Goal: Task Accomplishment & Management: Manage account settings

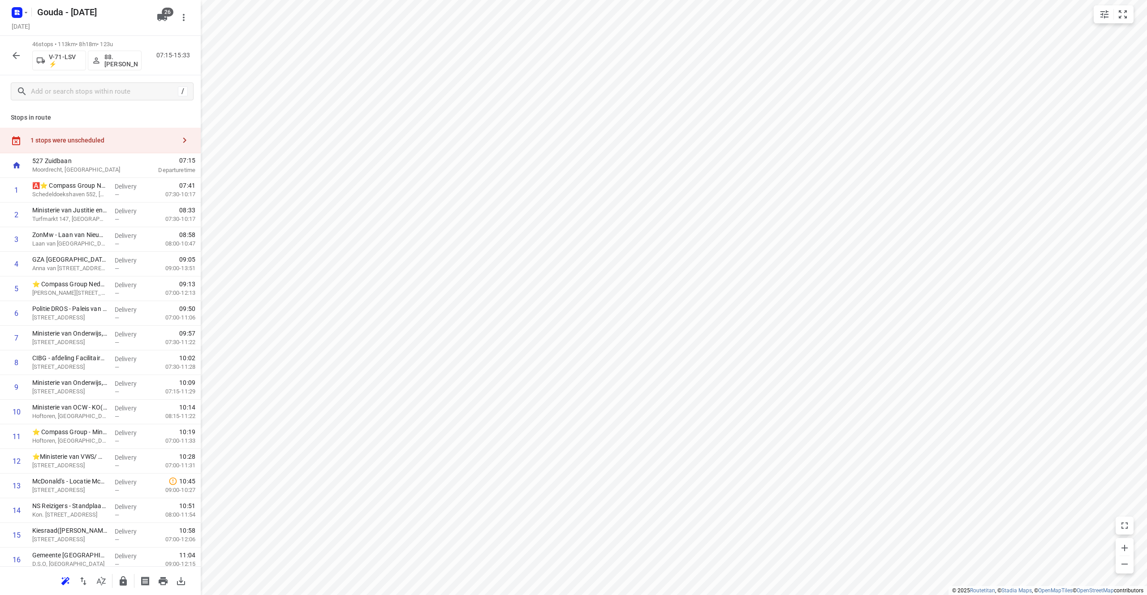
click at [16, 58] on icon "button" at bounding box center [16, 55] width 7 height 7
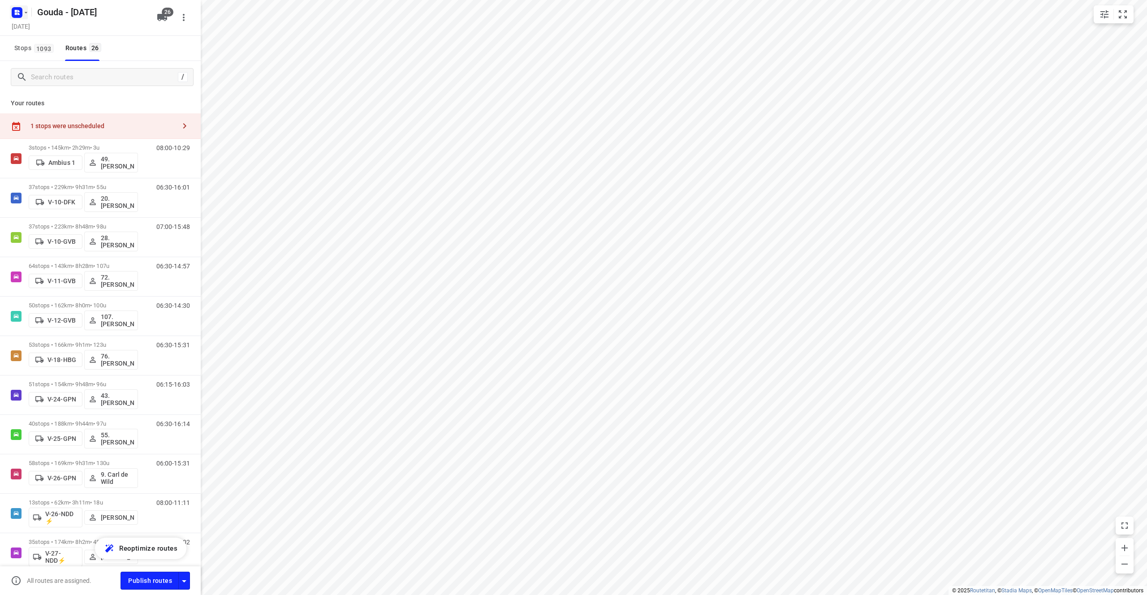
click at [25, 13] on icon "button" at bounding box center [25, 12] width 7 height 7
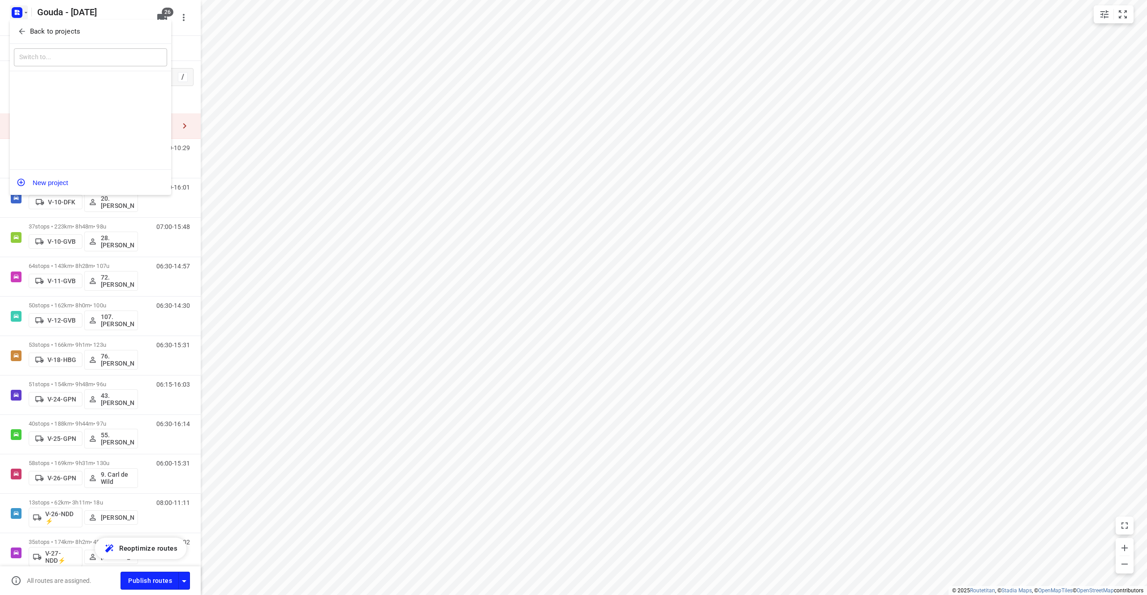
click at [30, 27] on p "Back to projects" at bounding box center [55, 31] width 50 height 10
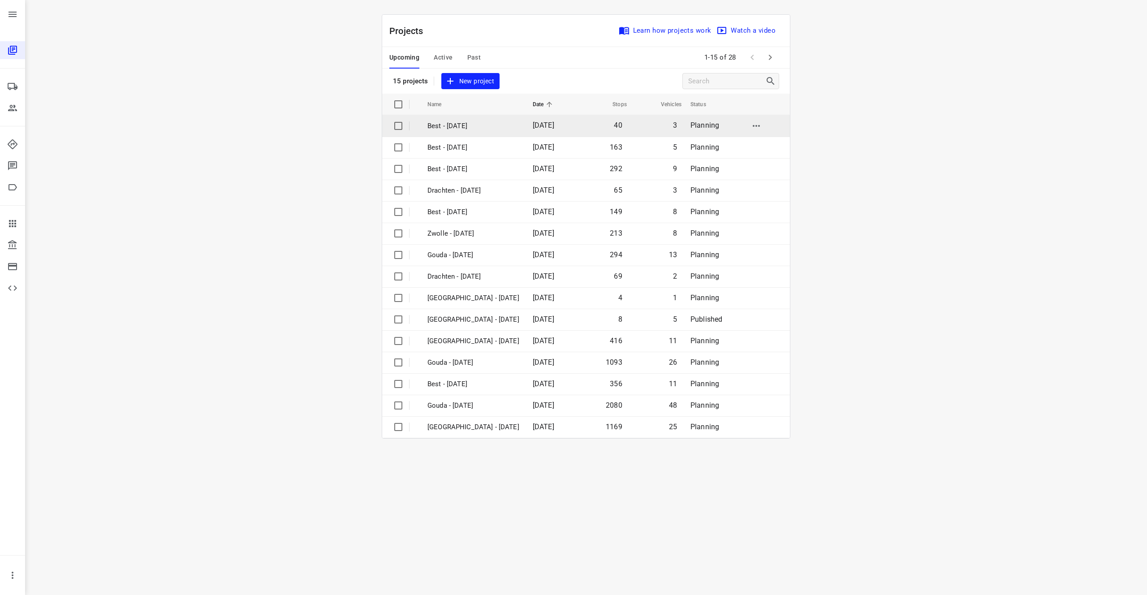
click at [473, 135] on td "Best - Friday" at bounding box center [471, 126] width 107 height 22
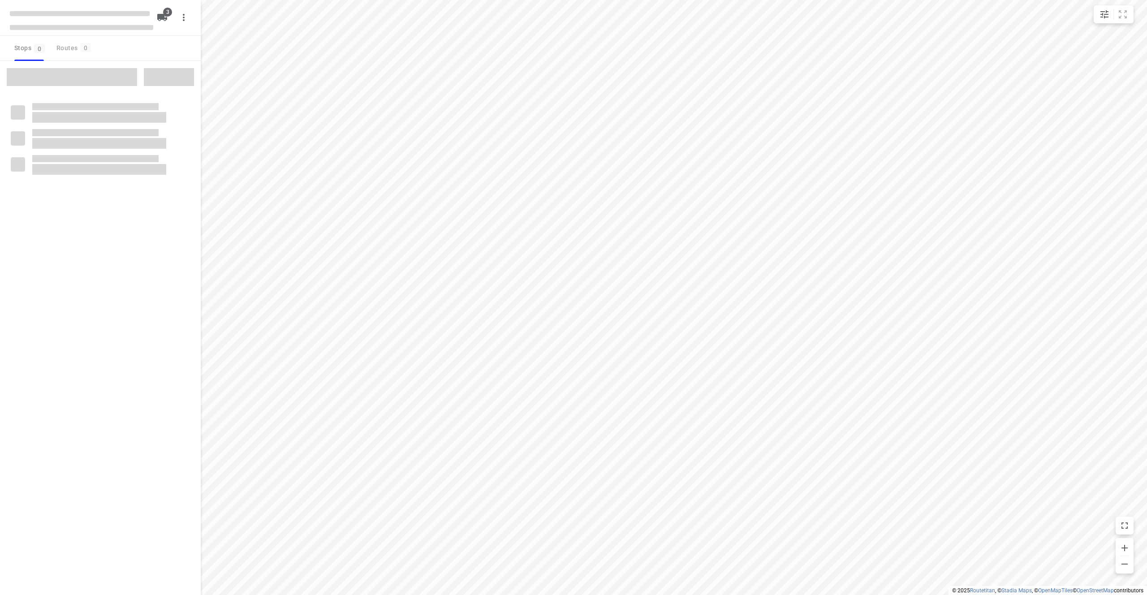
checkbox input "true"
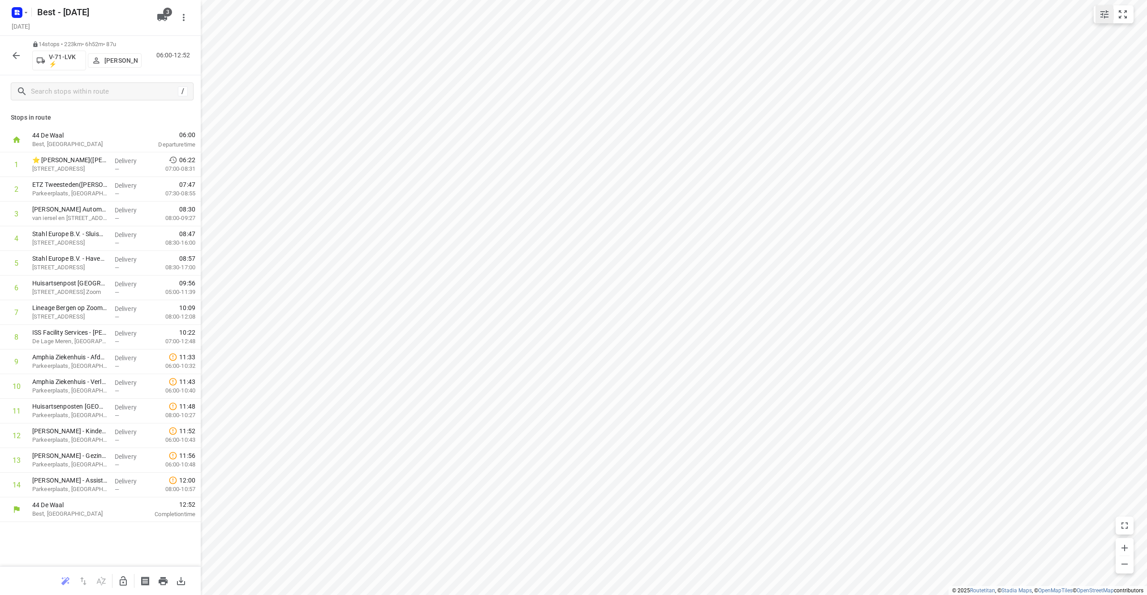
click at [1103, 16] on icon "small contained button group" at bounding box center [1104, 14] width 11 height 11
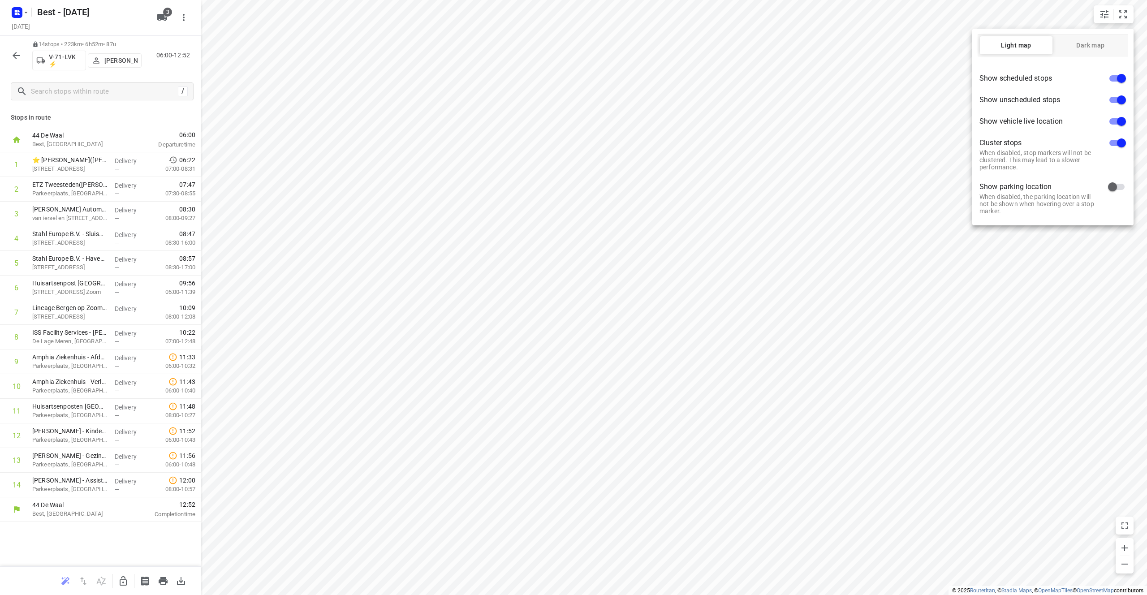
click at [634, 85] on div at bounding box center [573, 297] width 1147 height 595
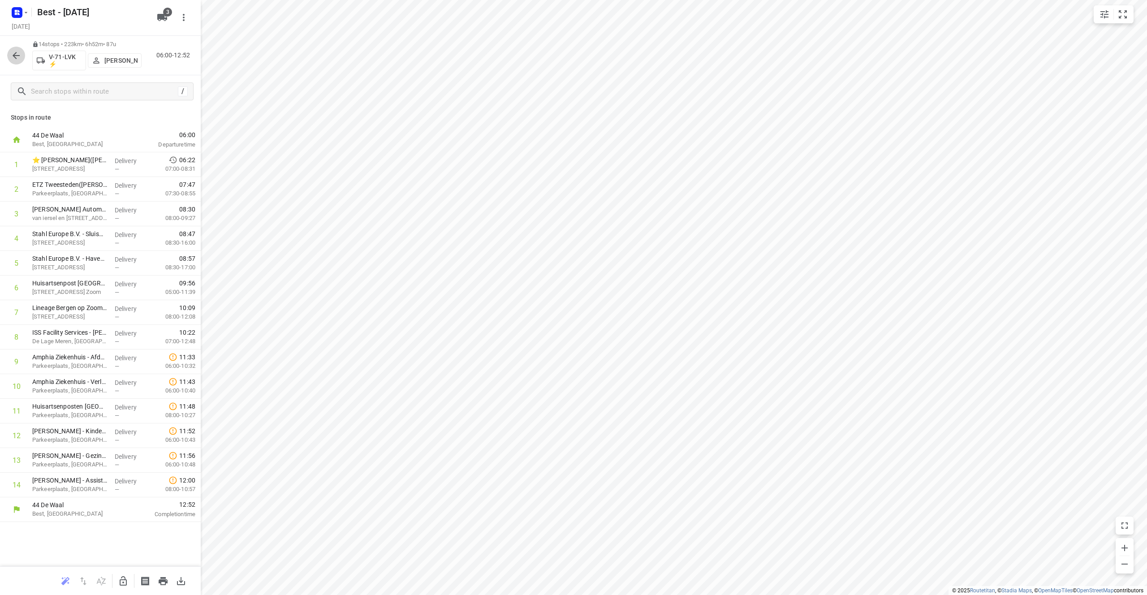
click at [17, 57] on icon "button" at bounding box center [16, 55] width 11 height 11
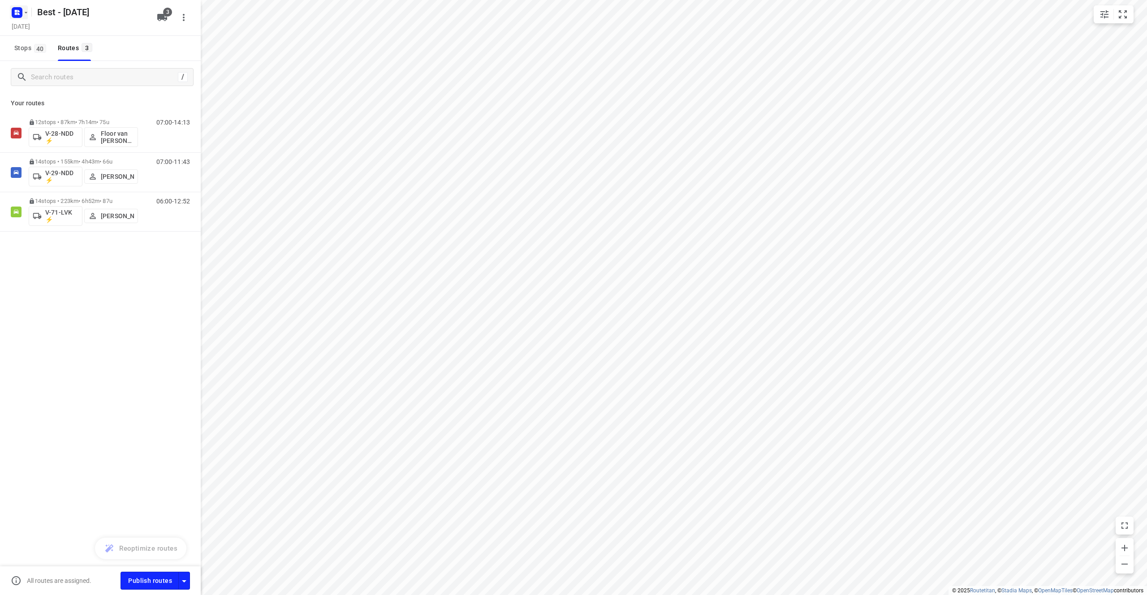
click at [18, 13] on icon "button" at bounding box center [18, 14] width 2 height 2
click at [48, 39] on div "Back to projects" at bounding box center [90, 32] width 161 height 24
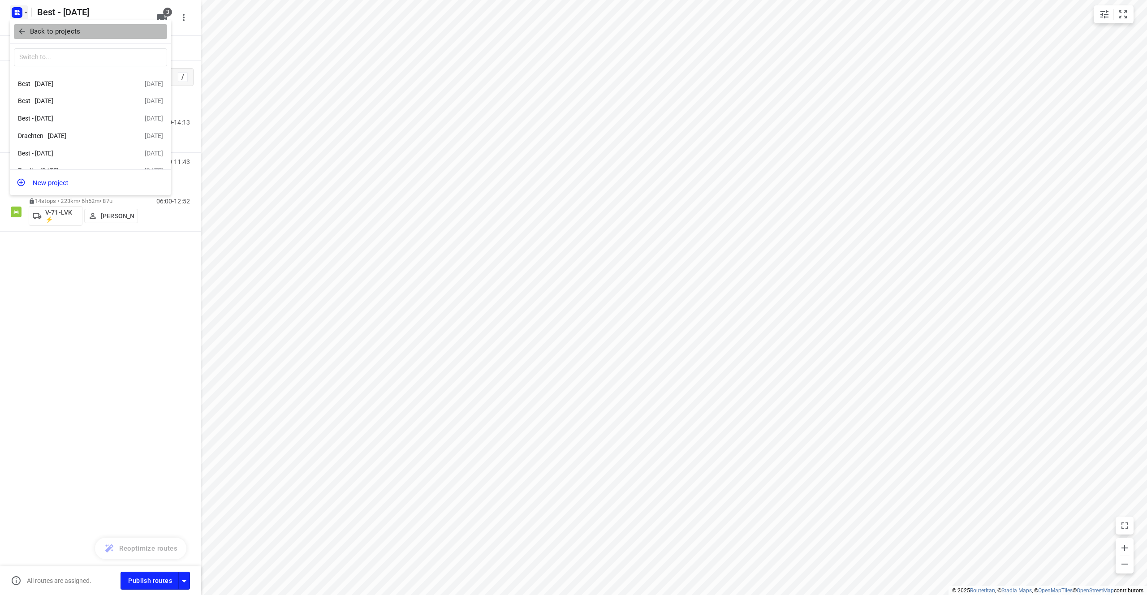
click at [57, 33] on p "Back to projects" at bounding box center [55, 31] width 50 height 10
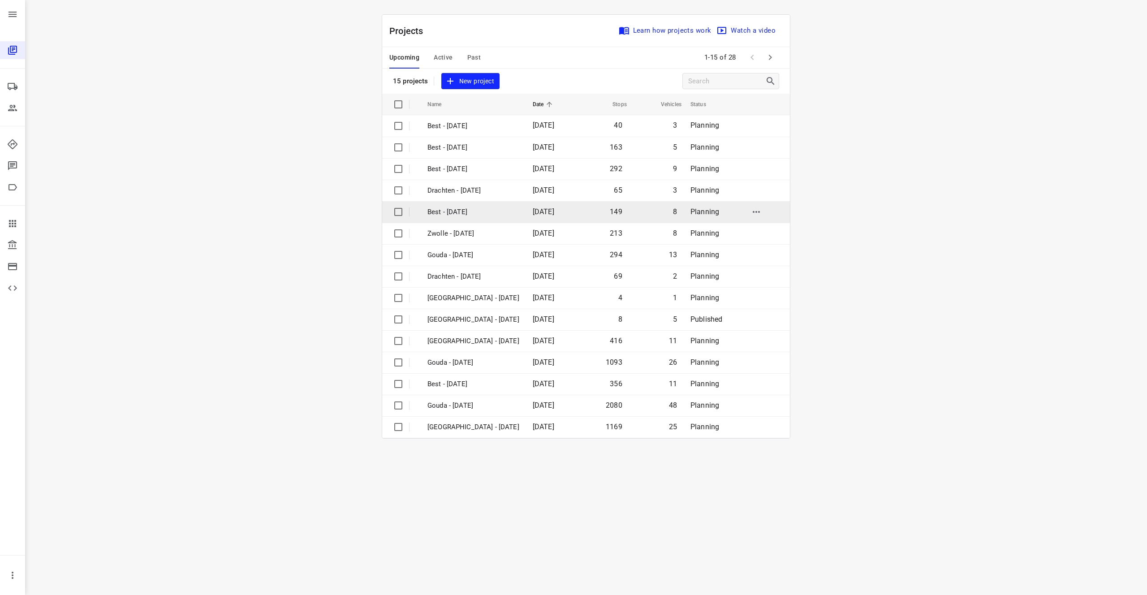
click at [493, 208] on p "Best - Friday" at bounding box center [473, 212] width 92 height 10
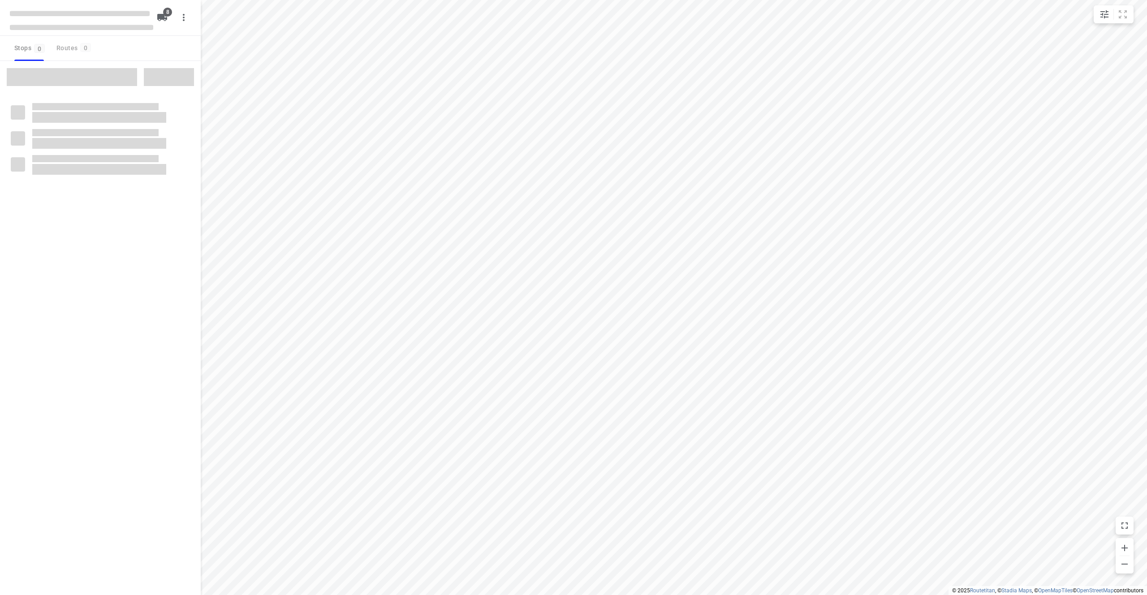
checkbox input "true"
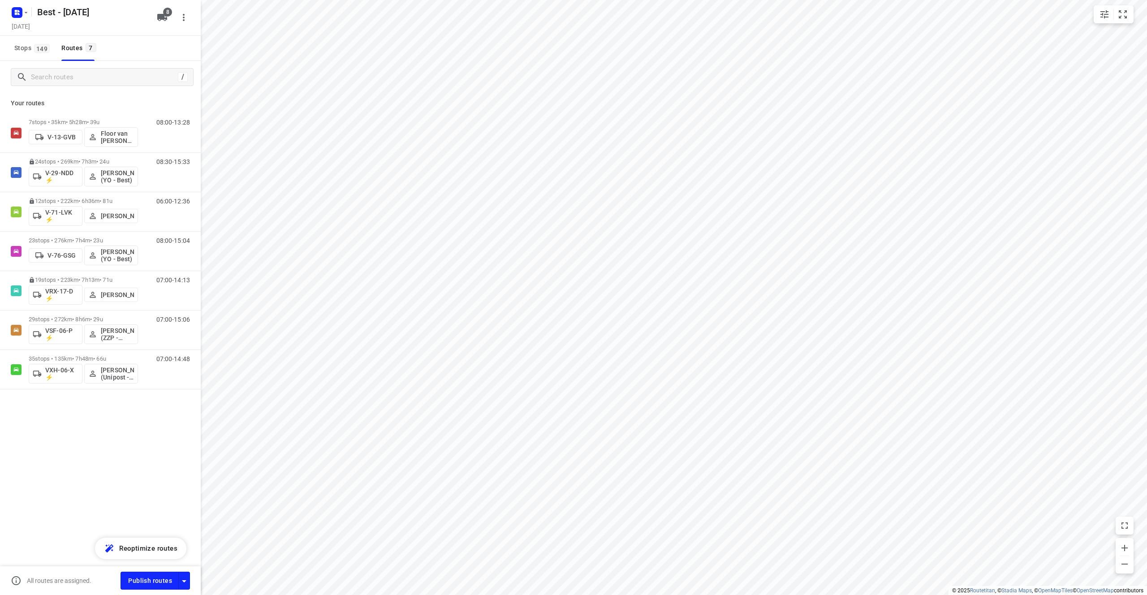
click at [90, 461] on div "/ Your routes 7 stops • 35km • 5h28m • 39u V-13-GVB Floor van Donzel (Best) 08:…" at bounding box center [100, 340] width 201 height 559
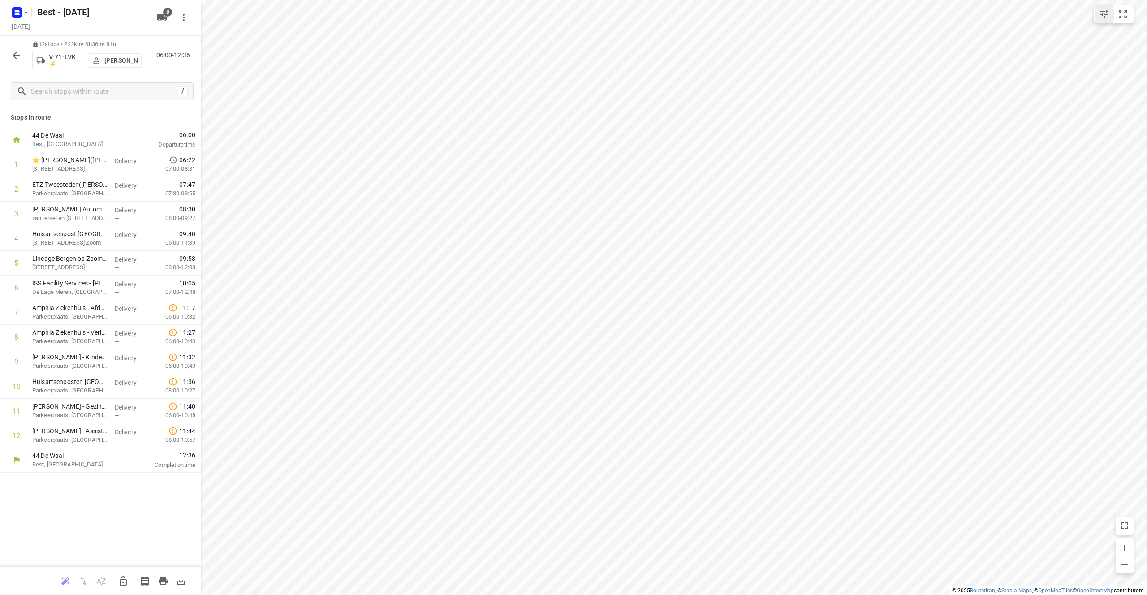
click at [1106, 12] on icon "small contained button group" at bounding box center [1104, 14] width 8 height 8
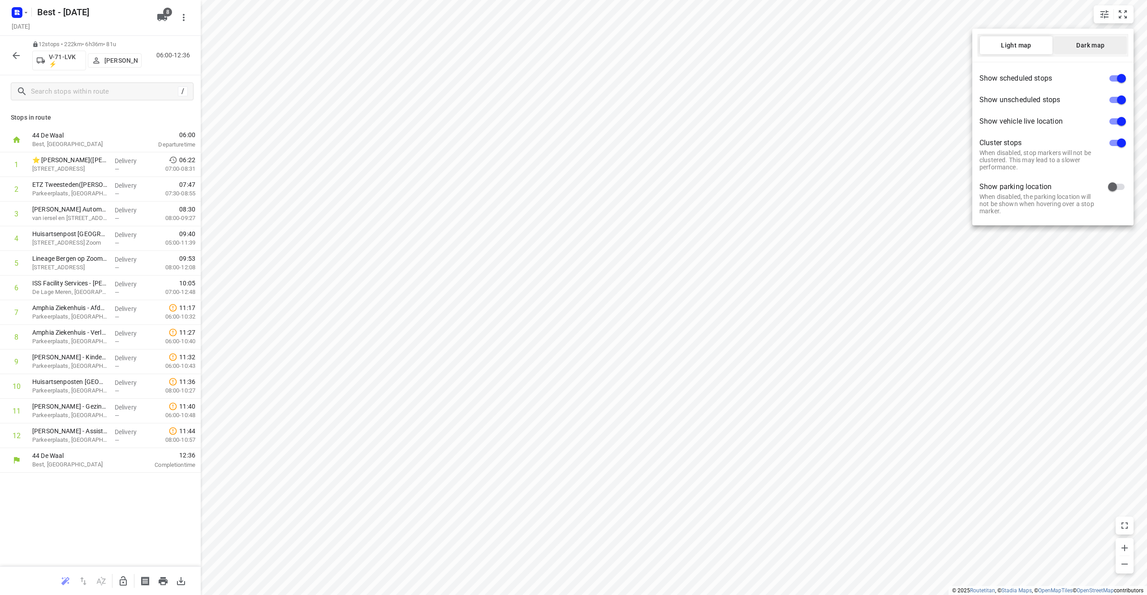
click at [1097, 50] on button "Dark map" at bounding box center [1090, 45] width 73 height 18
click at [1098, 42] on span "Dark map" at bounding box center [1090, 45] width 73 height 7
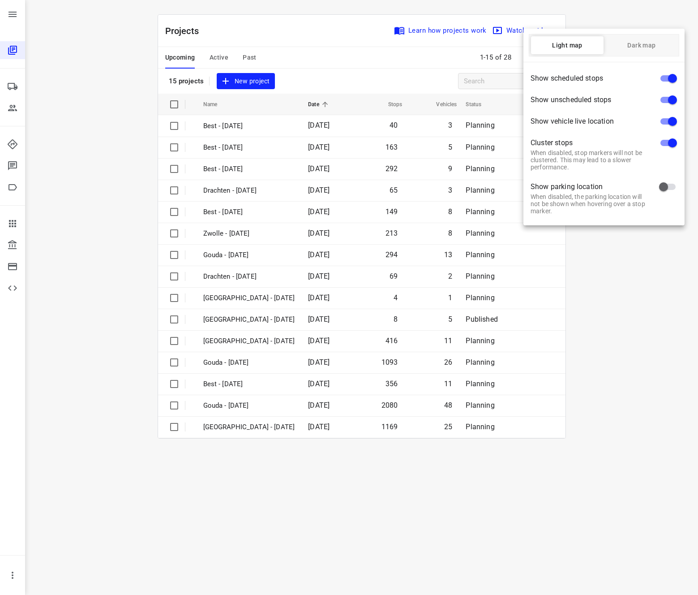
click at [641, 330] on div at bounding box center [349, 297] width 698 height 595
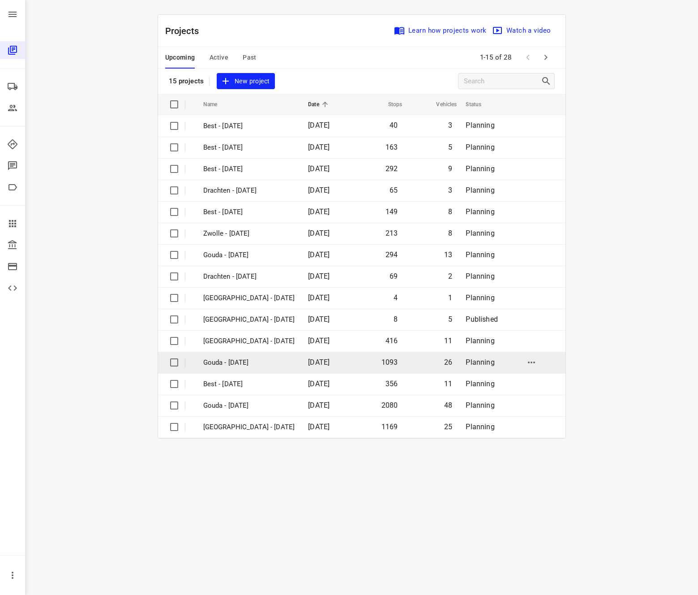
click at [270, 366] on p "Gouda - [DATE]" at bounding box center [249, 362] width 92 height 10
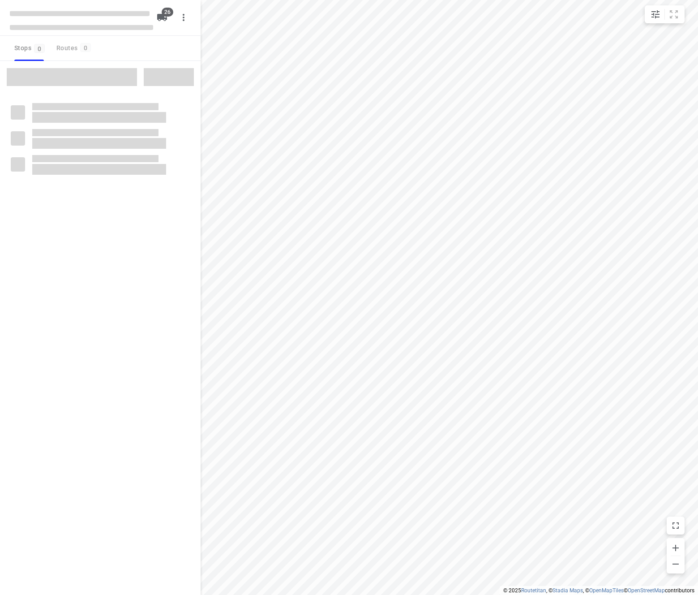
checkbox input "true"
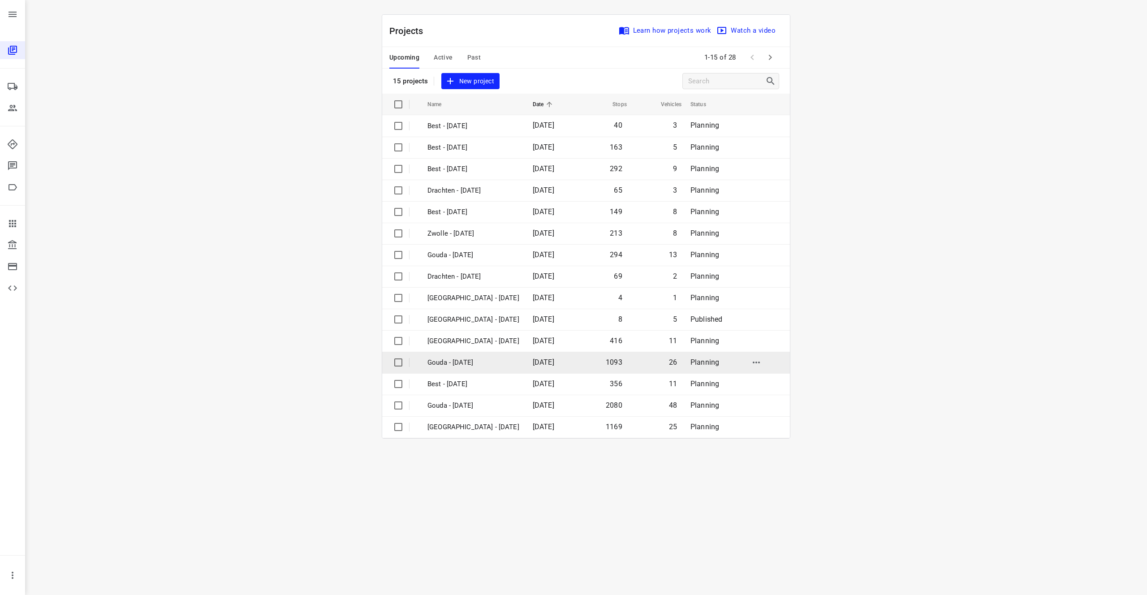
click at [505, 362] on p "Gouda - [DATE]" at bounding box center [473, 362] width 92 height 10
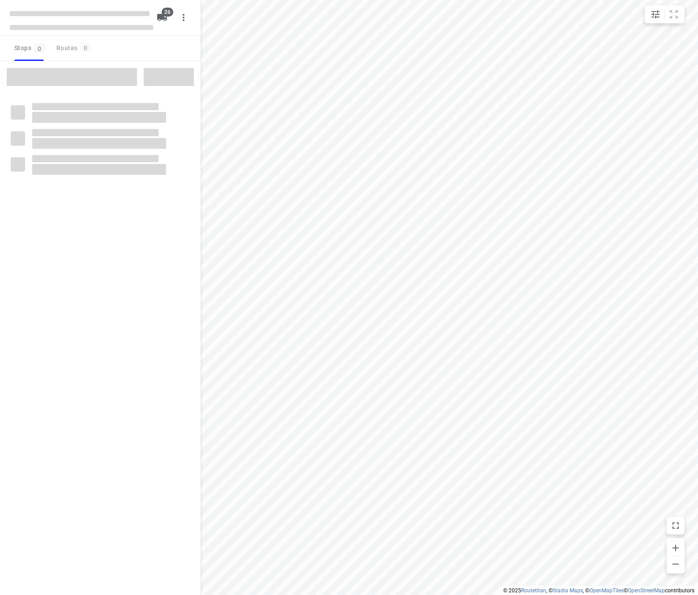
checkbox input "true"
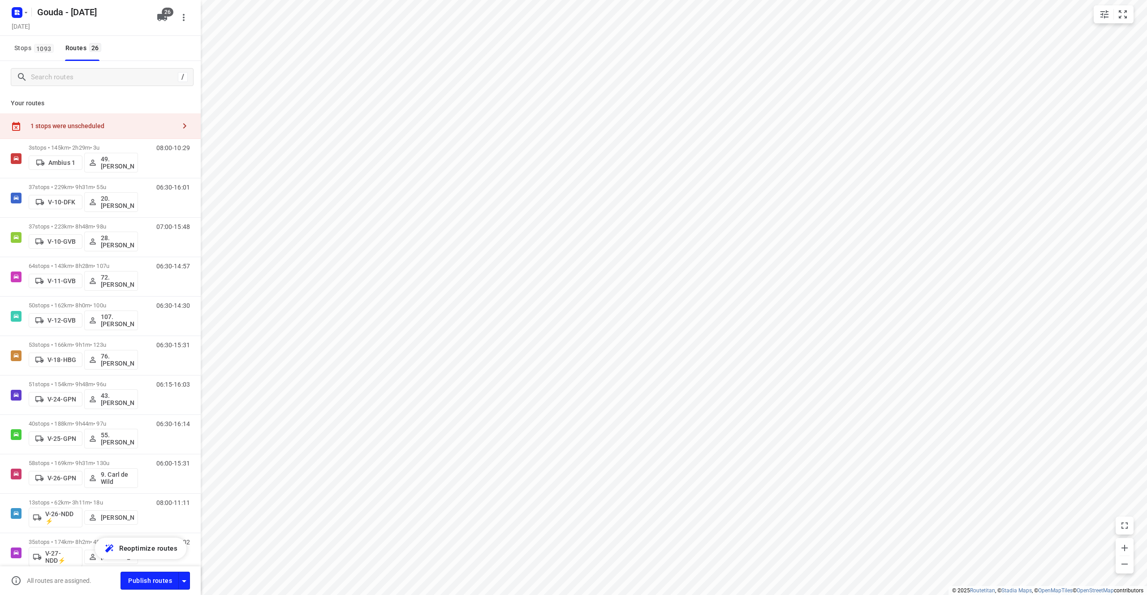
click at [94, 99] on p "Your routes" at bounding box center [100, 103] width 179 height 9
drag, startPoint x: 9, startPoint y: 103, endPoint x: 75, endPoint y: 102, distance: 66.3
click at [72, 102] on div "Your routes 1 stops were unscheduled 3 stops • 145km • 2h29m • 3u Ambius 1 49. …" at bounding box center [100, 343] width 201 height 500
click at [75, 102] on p "Your routes" at bounding box center [100, 103] width 179 height 9
click at [118, 92] on div "/" at bounding box center [100, 77] width 201 height 32
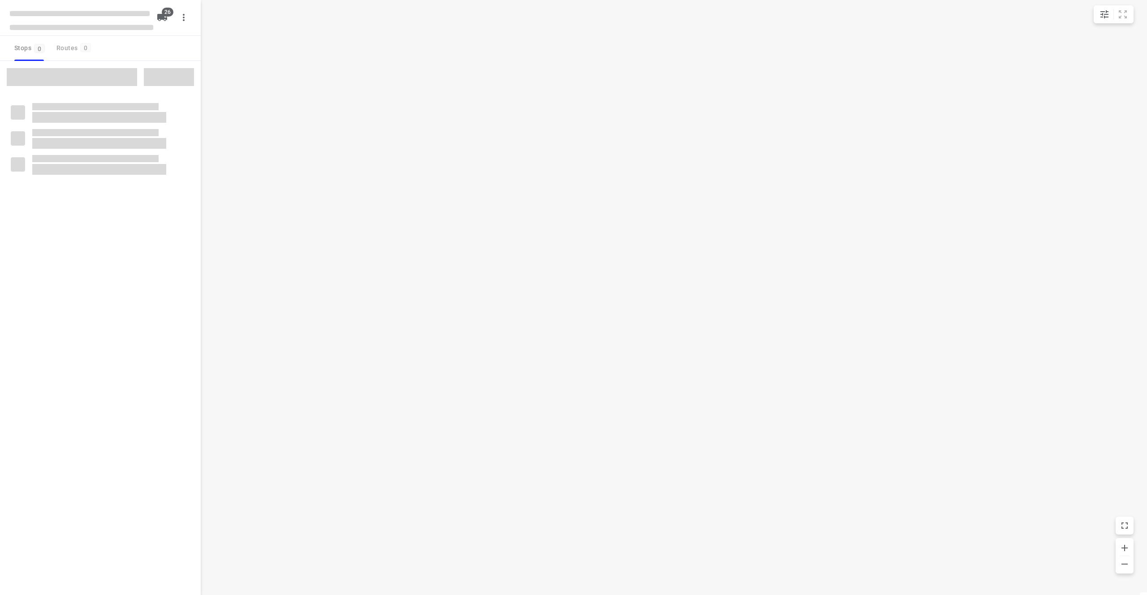
checkbox input "true"
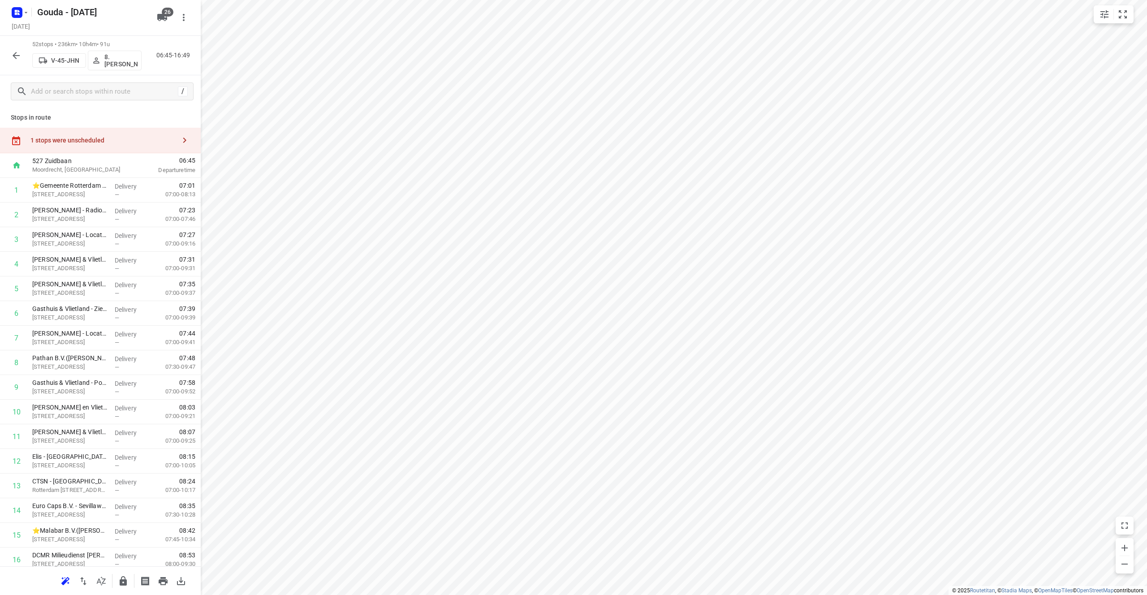
click at [17, 47] on button "button" at bounding box center [16, 56] width 18 height 18
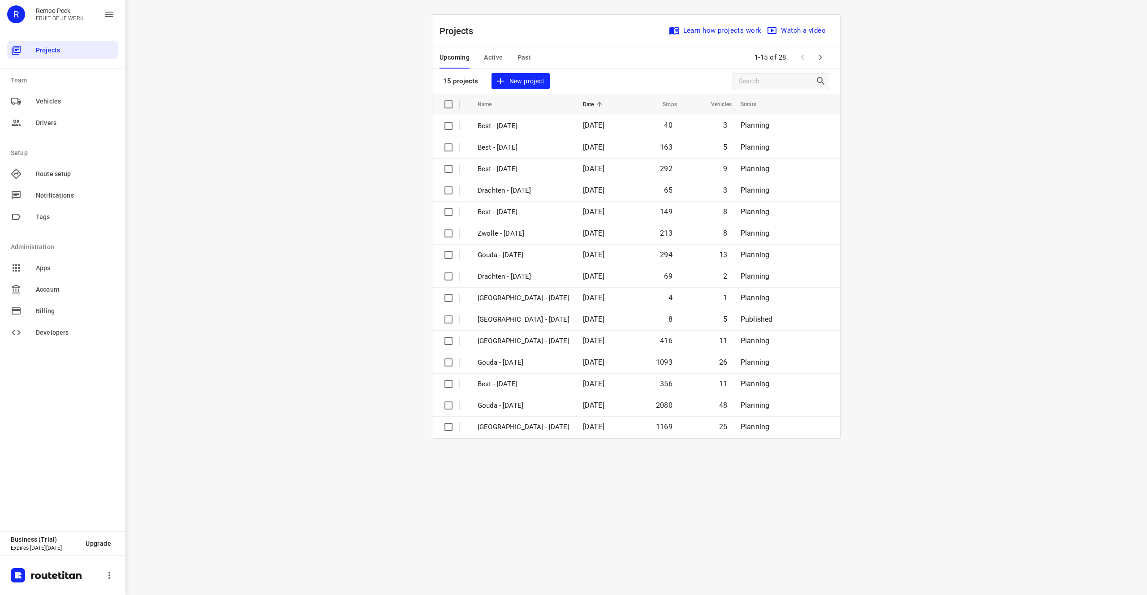
click at [292, 146] on div "i © 2025 Routetitan , © Stadia Maps , © OpenMapTiles © OpenStreetMap contributo…" at bounding box center [635, 297] width 1021 height 595
click at [568, 360] on p "Gouda - [DATE]" at bounding box center [524, 362] width 92 height 10
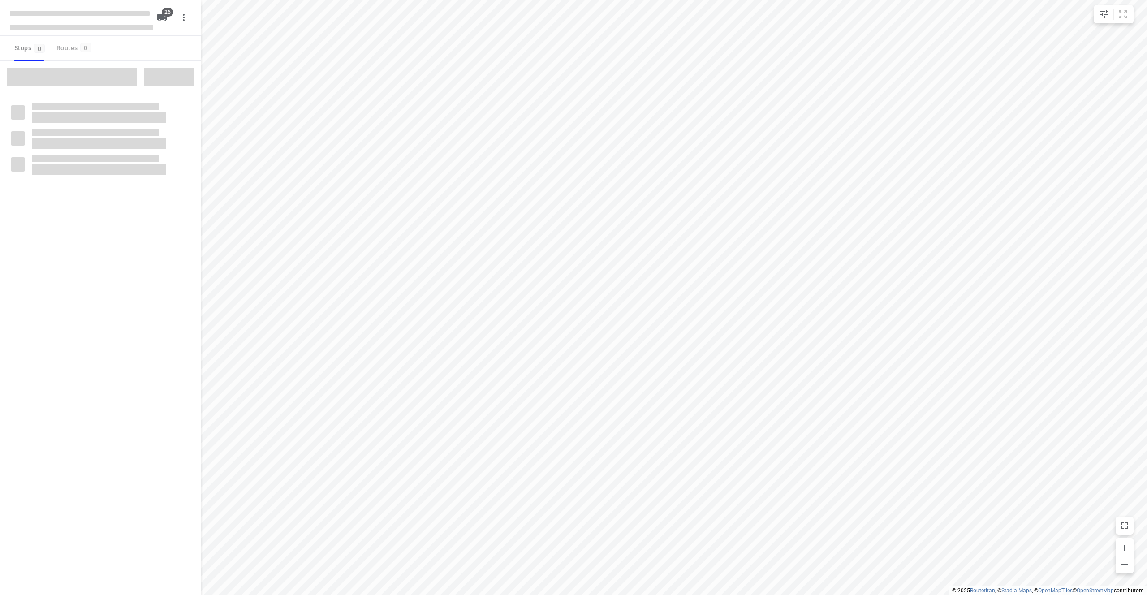
checkbox input "true"
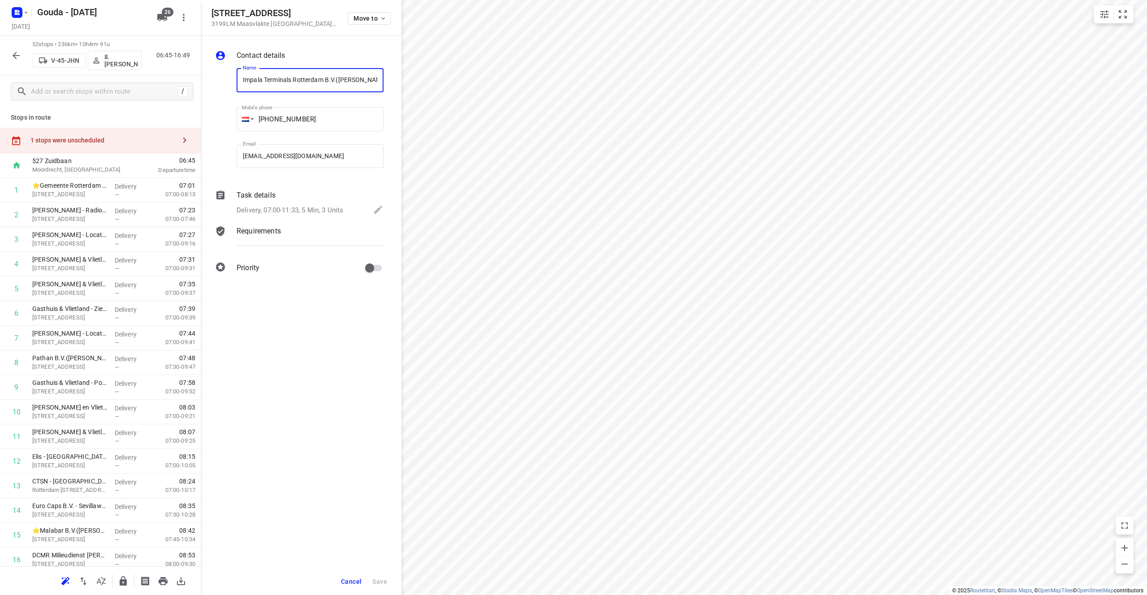
scroll to position [0, 42]
click at [357, 583] on span "Cancel" at bounding box center [351, 581] width 21 height 7
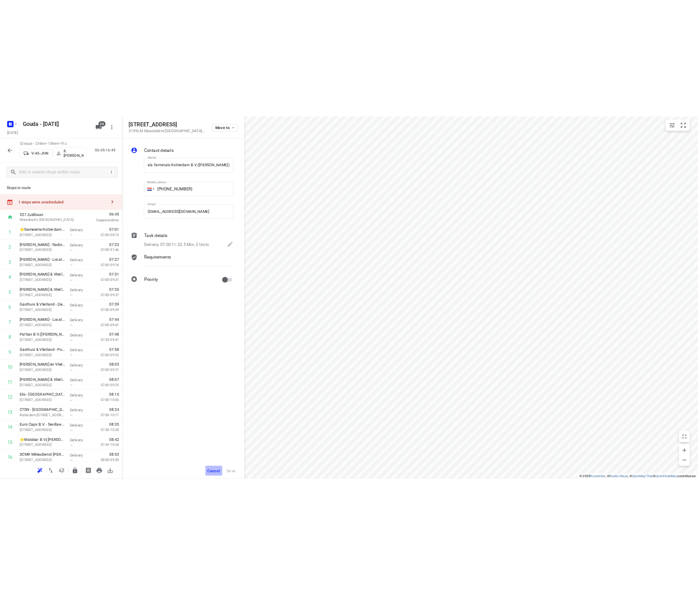
scroll to position [0, 0]
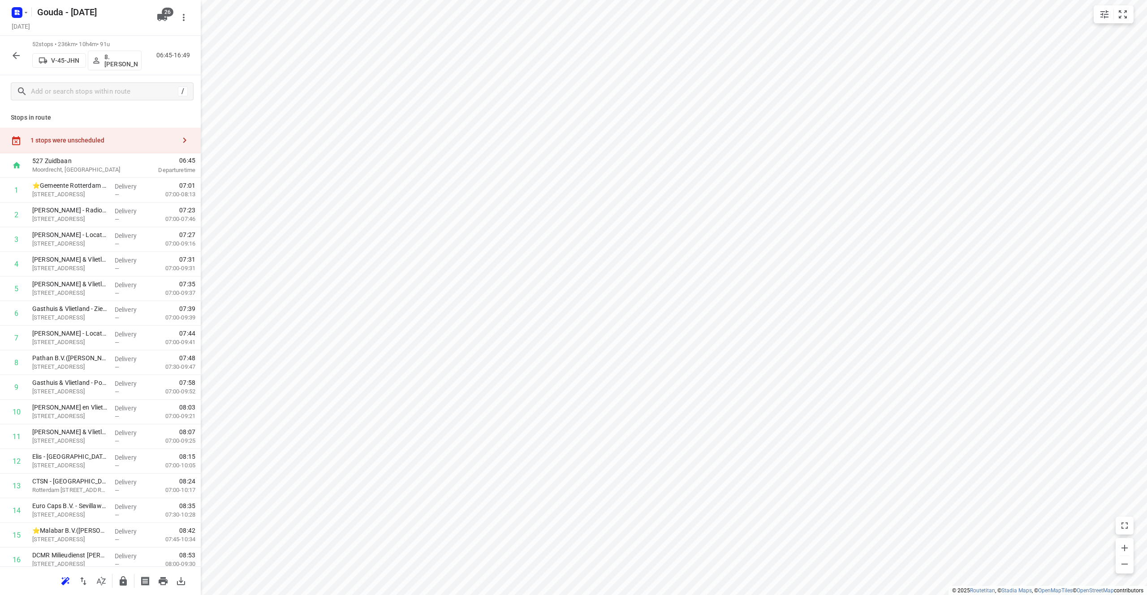
click at [19, 56] on icon "button" at bounding box center [16, 55] width 11 height 11
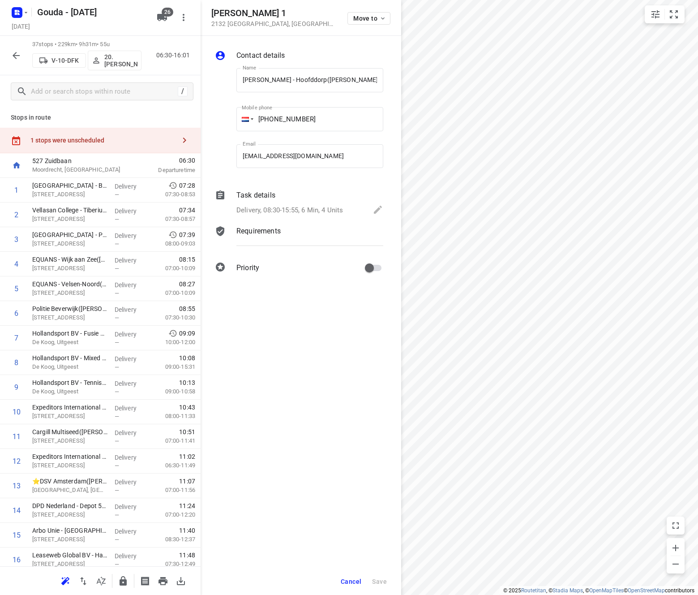
scroll to position [0, 58]
click at [355, 585] on button "Cancel" at bounding box center [351, 581] width 28 height 16
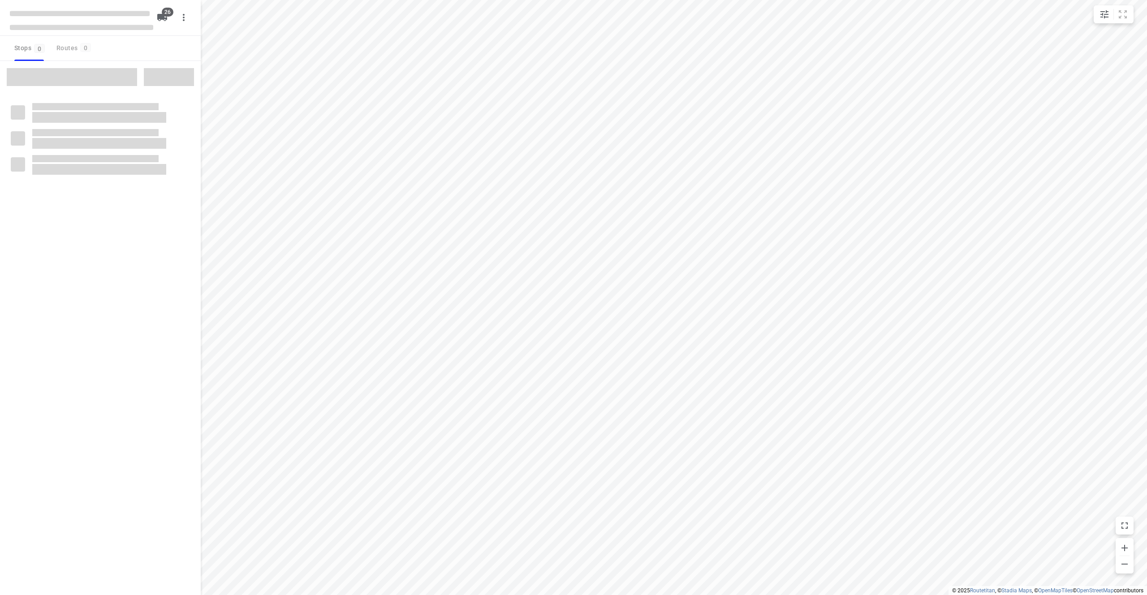
checkbox input "true"
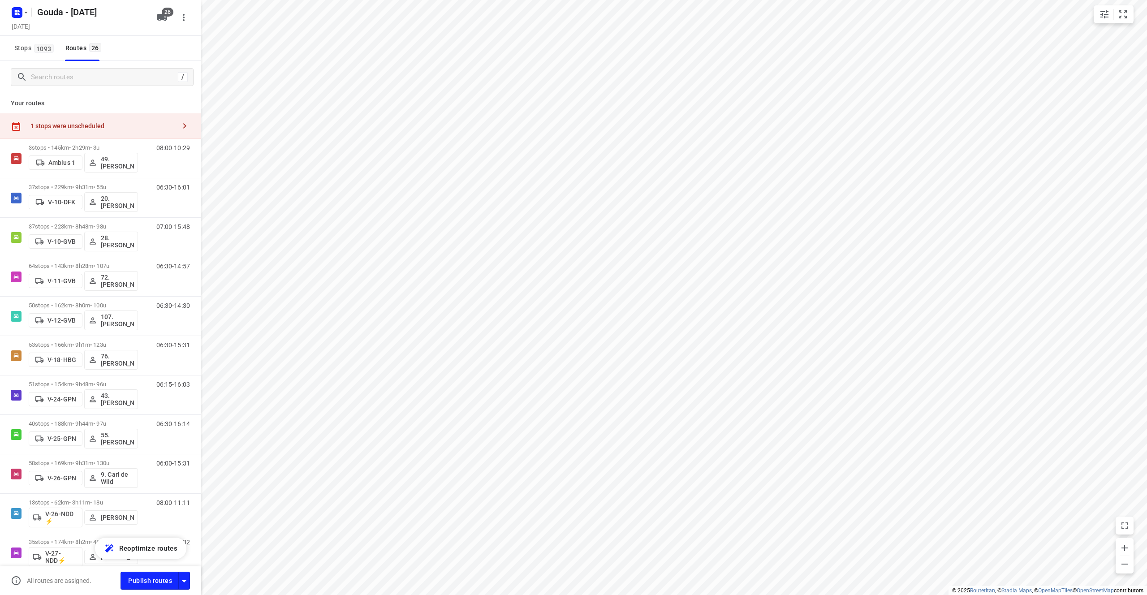
click at [155, 47] on div "Stops 1093 Routes 26" at bounding box center [100, 48] width 201 height 25
